Goal: Navigation & Orientation: Understand site structure

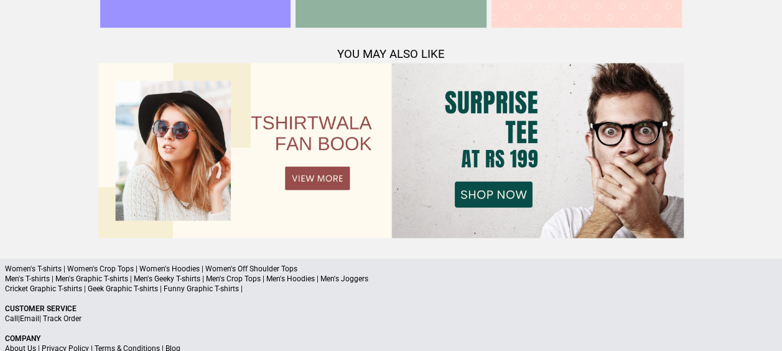
scroll to position [1384, 0]
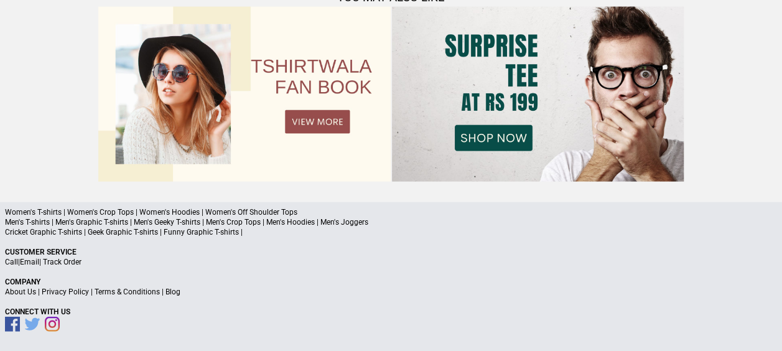
click at [14, 291] on link "About Us" at bounding box center [20, 292] width 31 height 9
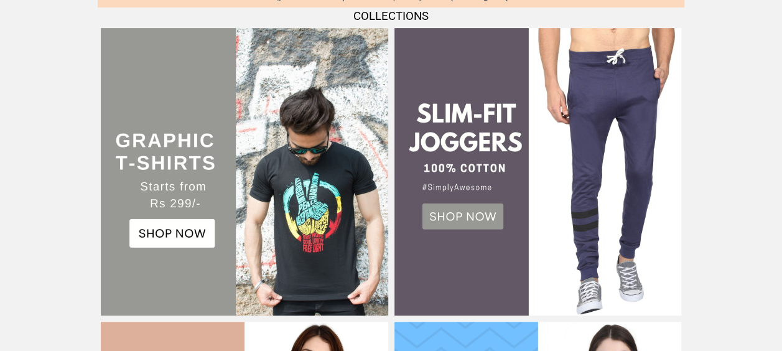
scroll to position [0, 0]
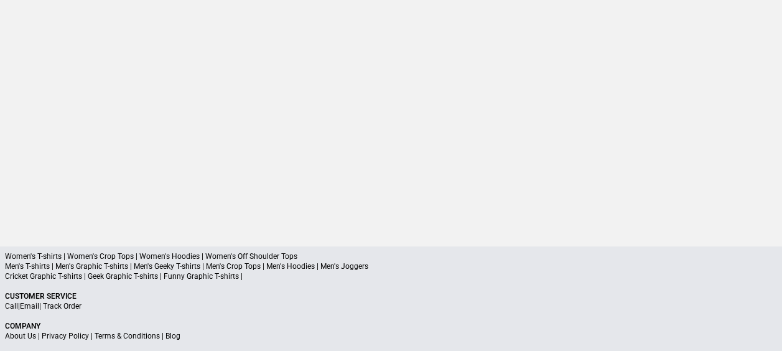
scroll to position [116, 0]
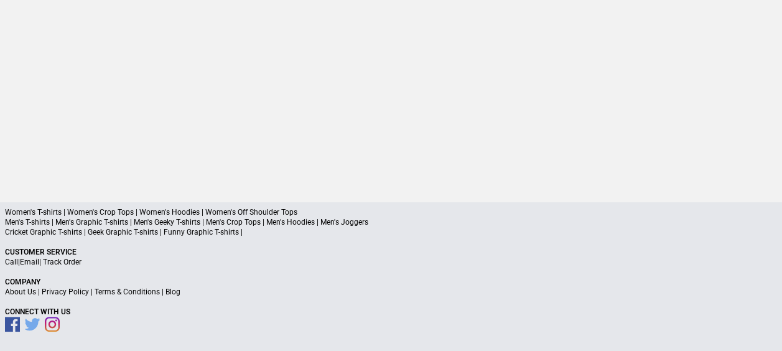
click at [29, 290] on link "About Us" at bounding box center [20, 292] width 31 height 9
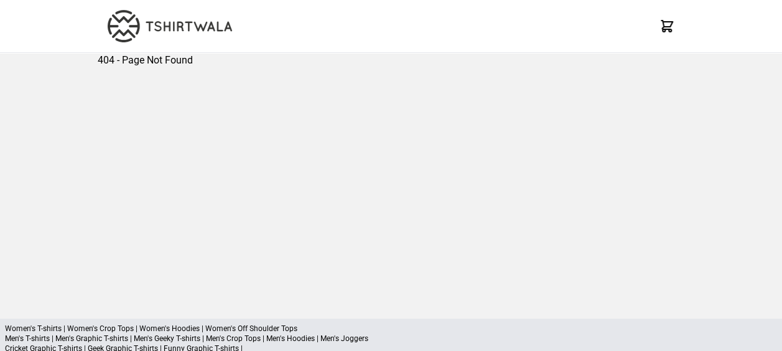
scroll to position [0, 0]
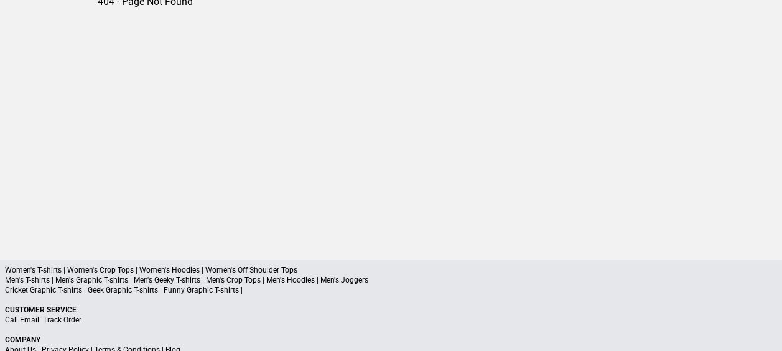
scroll to position [116, 0]
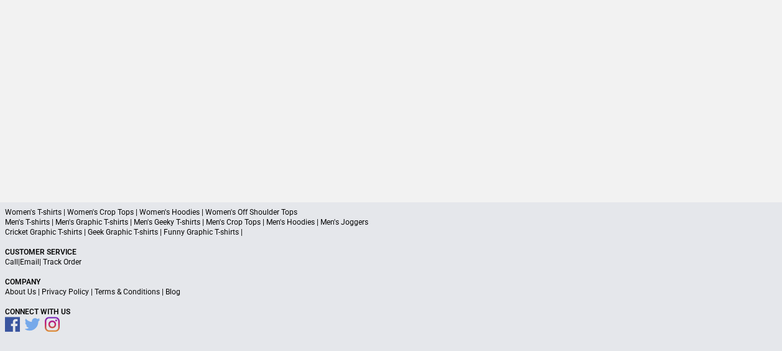
click at [166, 291] on a"] "Blog" at bounding box center [173, 292] width 15 height 9
